Goal: Information Seeking & Learning: Find specific fact

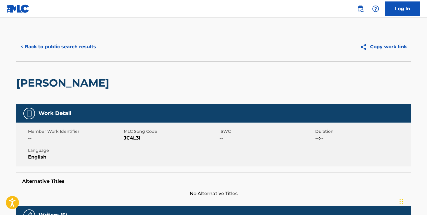
click at [12, 10] on img at bounding box center [18, 8] width 22 height 8
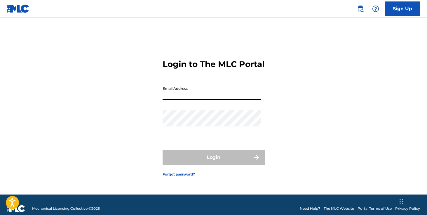
click at [171, 100] on input "Email Address" at bounding box center [212, 91] width 99 height 17
type input "[EMAIL_ADDRESS][DOMAIN_NAME]"
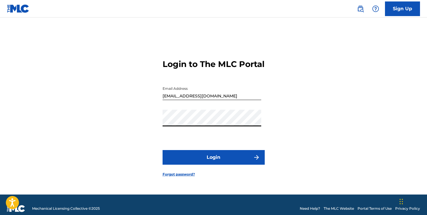
click at [204, 163] on button "Login" at bounding box center [214, 157] width 102 height 15
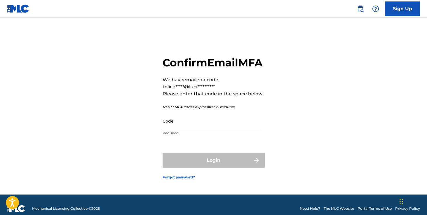
click at [200, 129] on input "Code" at bounding box center [212, 120] width 99 height 17
paste input "736756"
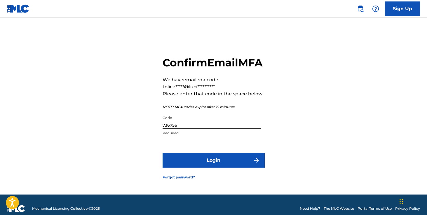
type input "736756"
click at [163, 153] on button "Login" at bounding box center [214, 160] width 102 height 15
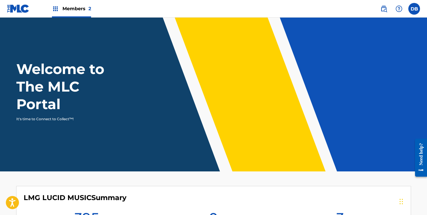
click at [75, 16] on div "Members 2" at bounding box center [71, 8] width 39 height 17
click at [75, 13] on div "Members 2" at bounding box center [71, 8] width 39 height 17
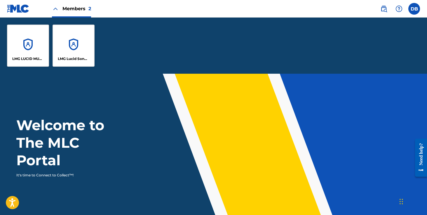
click at [76, 46] on div "LMG Lucid Songs (ASCAP)" at bounding box center [74, 46] width 42 height 42
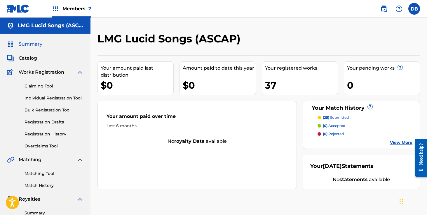
click at [80, 8] on span "Members 2" at bounding box center [76, 8] width 29 height 7
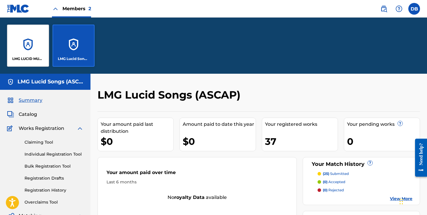
click at [42, 34] on div "LMG LUCID MUSIC" at bounding box center [28, 46] width 42 height 42
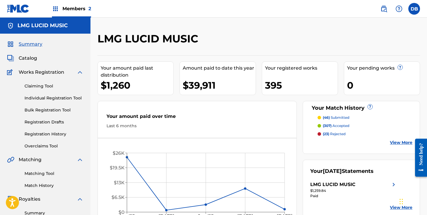
click at [383, 11] on img at bounding box center [384, 8] width 7 height 7
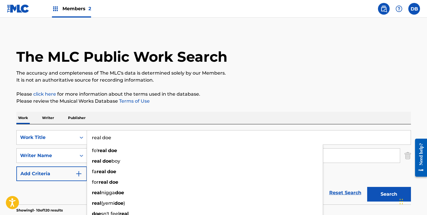
click at [140, 141] on input "real doe" at bounding box center [249, 137] width 324 height 14
drag, startPoint x: 131, startPoint y: 141, endPoint x: 86, endPoint y: 138, distance: 45.6
click at [86, 138] on div "SearchWithCriteria3d12b105-d9a0-429c-b8aa-ca644ac3e0b1 Work Title real doe fo' …" at bounding box center [213, 137] width 395 height 15
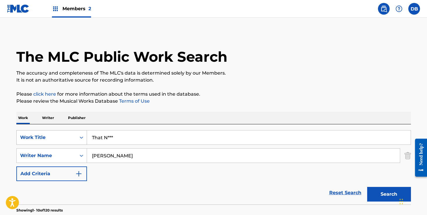
click at [367, 187] on button "Search" at bounding box center [389, 194] width 44 height 15
drag, startPoint x: 118, startPoint y: 138, endPoint x: 79, endPoint y: 138, distance: 38.3
click at [79, 138] on div "SearchWithCriteria3d12b105-d9a0-429c-b8aa-ca644ac3e0b1 Work Title That N***" at bounding box center [213, 137] width 395 height 15
paste input "**r's Crazy"
click at [367, 187] on button "Search" at bounding box center [389, 194] width 44 height 15
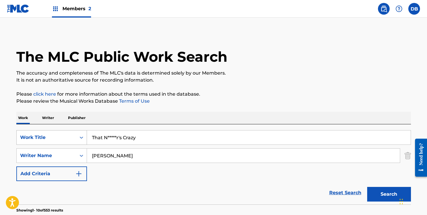
drag, startPoint x: 140, startPoint y: 138, endPoint x: 81, endPoint y: 136, distance: 59.3
click at [81, 136] on div "SearchWithCriteria3d12b105-d9a0-429c-b8aa-ca644ac3e0b1 Work Title That N*****r'…" at bounding box center [213, 137] width 395 height 15
type input "Back That Shit Up"
click at [367, 187] on button "Search" at bounding box center [389, 194] width 44 height 15
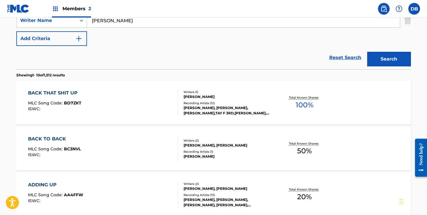
scroll to position [135, 0]
click at [221, 112] on div "[PERSON_NAME], [PERSON_NAME], [PERSON_NAME],TAY F 3RD,[PERSON_NAME], [PERSON_NA…" at bounding box center [228, 110] width 88 height 11
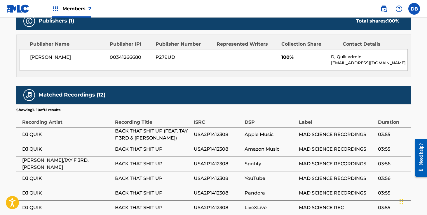
scroll to position [283, 0]
